Goal: Find specific page/section

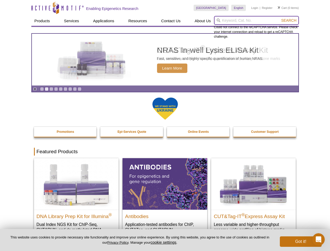
click at [256, 20] on input "search" at bounding box center [256, 20] width 85 height 9
click at [289, 20] on span "Search" at bounding box center [288, 20] width 15 height 4
click at [35, 89] on icon "Pause" at bounding box center [34, 88] width 3 height 3
click at [42, 89] on link "Go to slide 1" at bounding box center [42, 89] width 4 height 4
click at [47, 89] on link "Go to slide 2" at bounding box center [47, 89] width 4 height 4
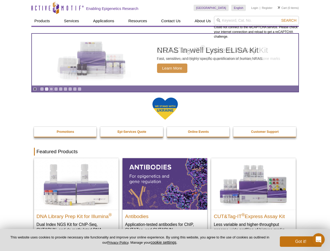
click at [51, 89] on link "Go to slide 3" at bounding box center [51, 89] width 4 height 4
click at [56, 89] on link "Go to slide 4" at bounding box center [56, 89] width 4 height 4
click at [61, 89] on link "Go to slide 5" at bounding box center [61, 89] width 4 height 4
click at [65, 89] on link "Go to slide 6" at bounding box center [66, 89] width 4 height 4
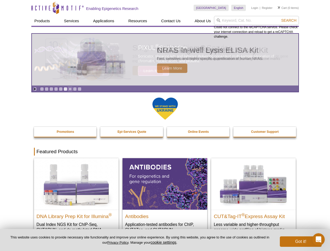
click at [70, 89] on link "Go to slide 7" at bounding box center [70, 89] width 4 height 4
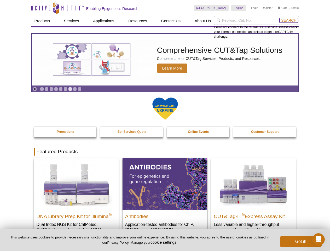
click at [289, 20] on span "Search" at bounding box center [288, 20] width 15 height 4
